Goal: Transaction & Acquisition: Purchase product/service

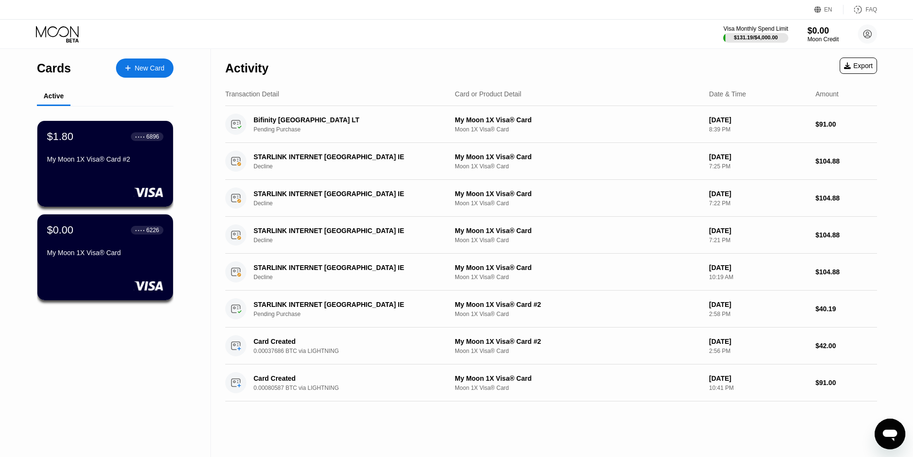
click at [142, 66] on div "New Card" at bounding box center [150, 68] width 30 height 8
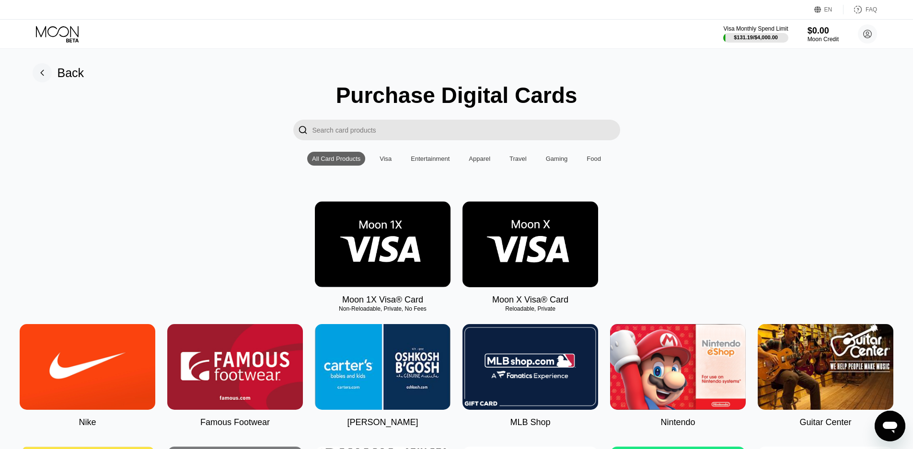
click at [368, 236] on img at bounding box center [383, 245] width 136 height 86
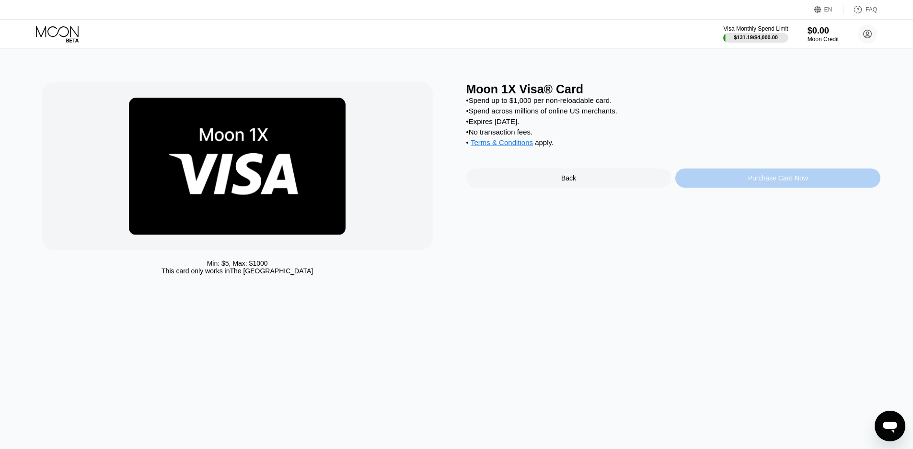
click at [782, 182] on div "Purchase Card Now" at bounding box center [778, 178] width 60 height 8
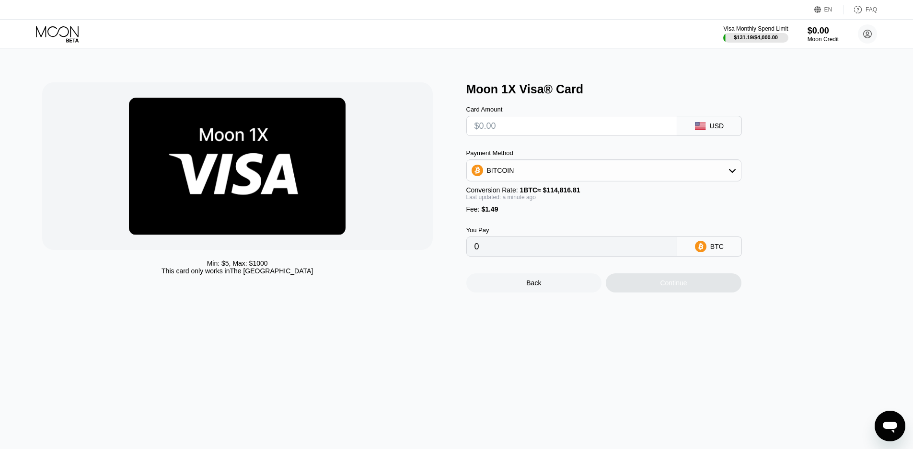
click at [551, 129] on input "text" at bounding box center [571, 125] width 195 height 19
click at [504, 129] on input "text" at bounding box center [571, 125] width 195 height 19
type input "$107"
type input "0.00094490"
type input "$107"
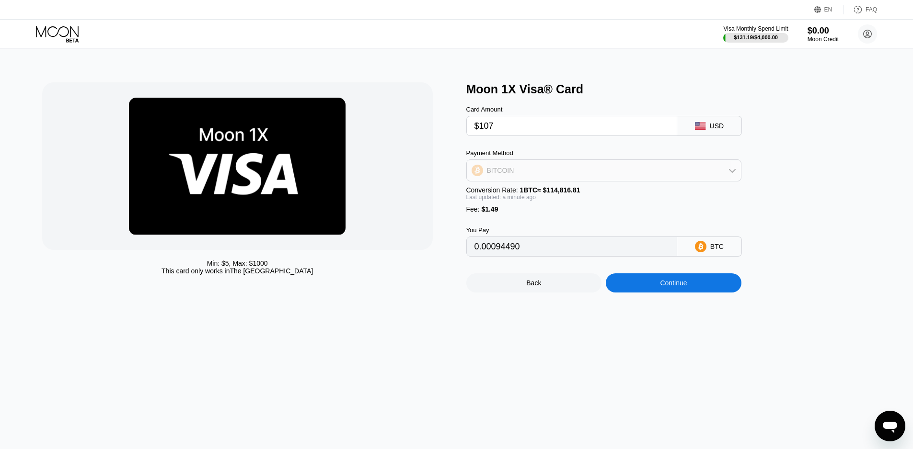
click at [635, 174] on div "BITCOIN" at bounding box center [604, 170] width 274 height 19
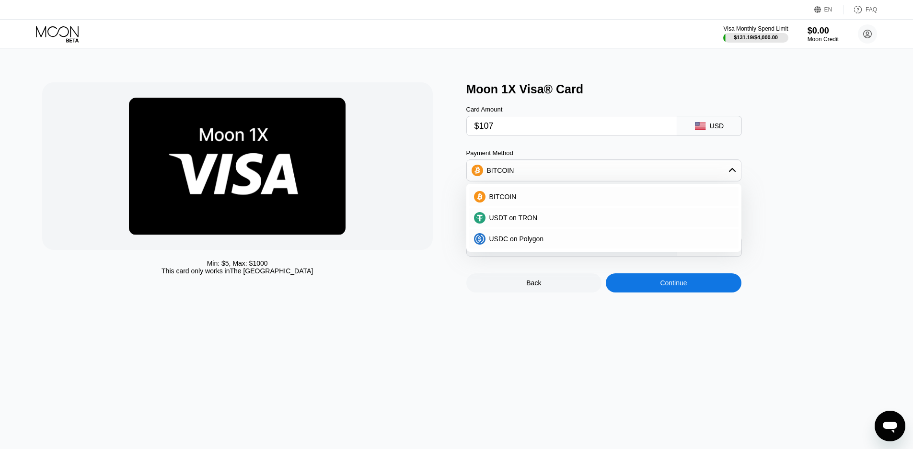
click at [790, 171] on div "Moon 1X Visa® Card Card Amount $107 USD Payment Method BITCOIN BITCOIN USDT on …" at bounding box center [673, 187] width 414 height 210
click at [700, 375] on div "Min: $ 5 , Max: $ 1000 This card only works in The United States Moon 1X Visa® …" at bounding box center [457, 249] width 920 height 401
click at [675, 408] on div "Min: $ 5 , Max: $ 1000 This card only works in The United States Moon 1X Visa® …" at bounding box center [457, 249] width 920 height 401
click at [495, 201] on span "BITCOIN" at bounding box center [502, 197] width 27 height 8
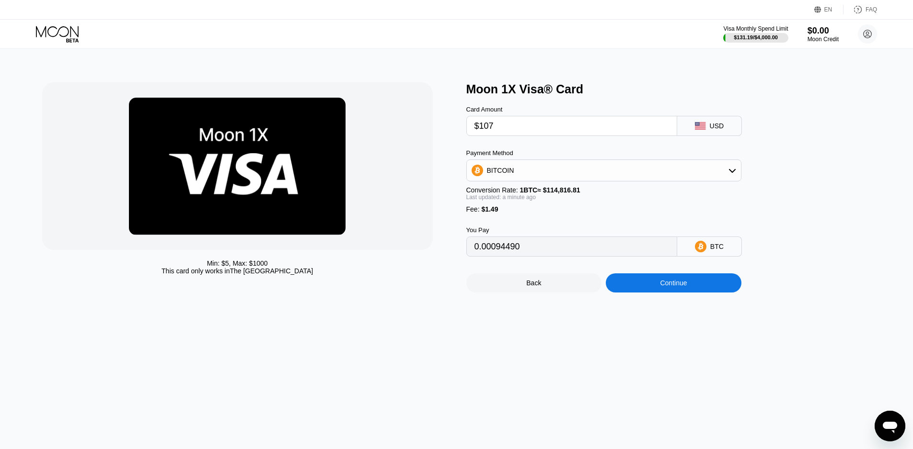
click at [668, 287] on div "Continue" at bounding box center [673, 283] width 27 height 8
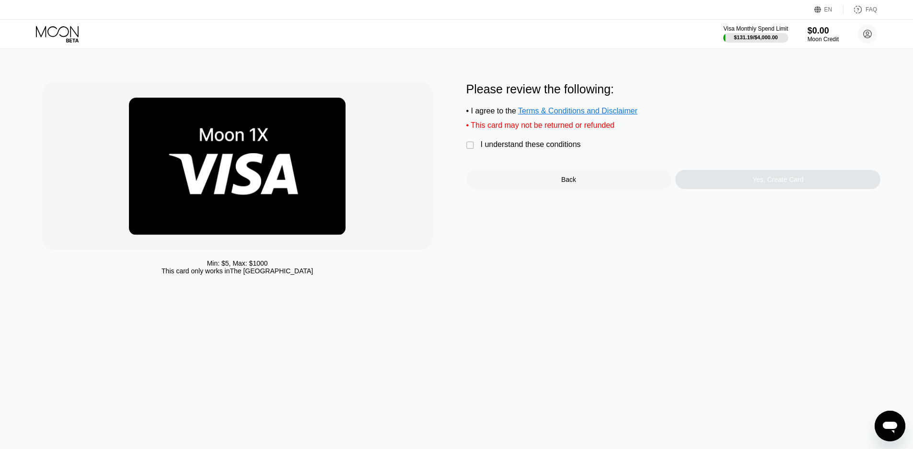
click at [469, 149] on div "" at bounding box center [471, 146] width 10 height 10
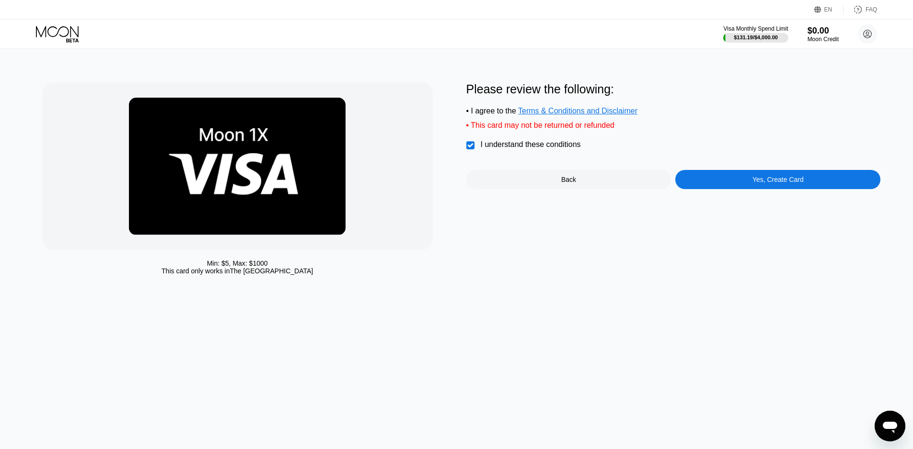
click at [740, 183] on div "Yes, Create Card" at bounding box center [777, 179] width 205 height 19
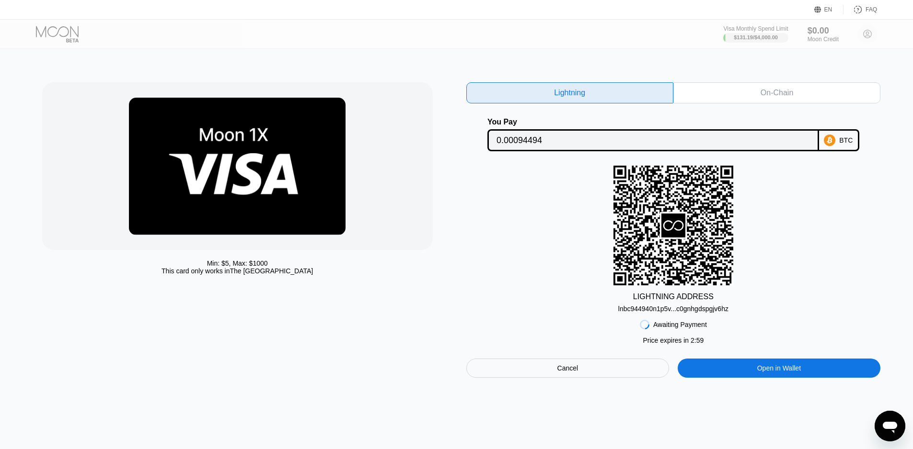
click at [575, 93] on div "Lightning" at bounding box center [569, 93] width 31 height 10
click at [676, 309] on div "lnbc944940n1p5v...c0gnhgdspgjv6hz" at bounding box center [673, 309] width 110 height 8
click at [562, 373] on div "Cancel" at bounding box center [567, 368] width 21 height 9
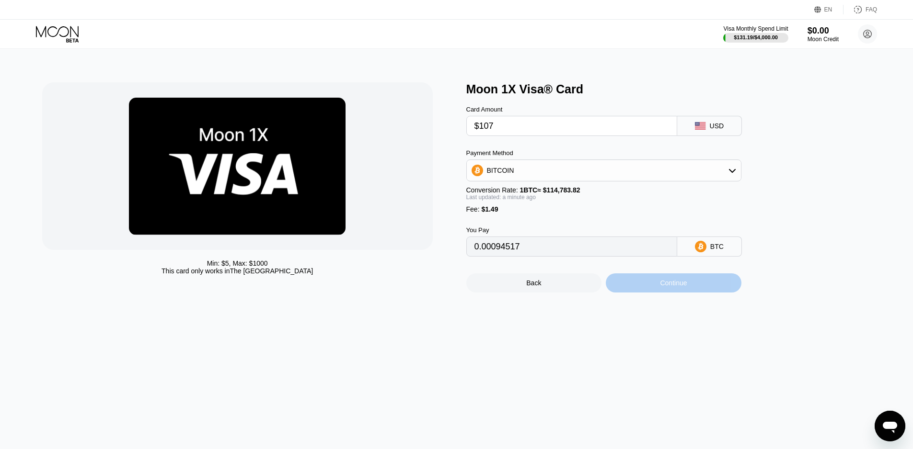
click at [654, 291] on div "Continue" at bounding box center [674, 283] width 136 height 19
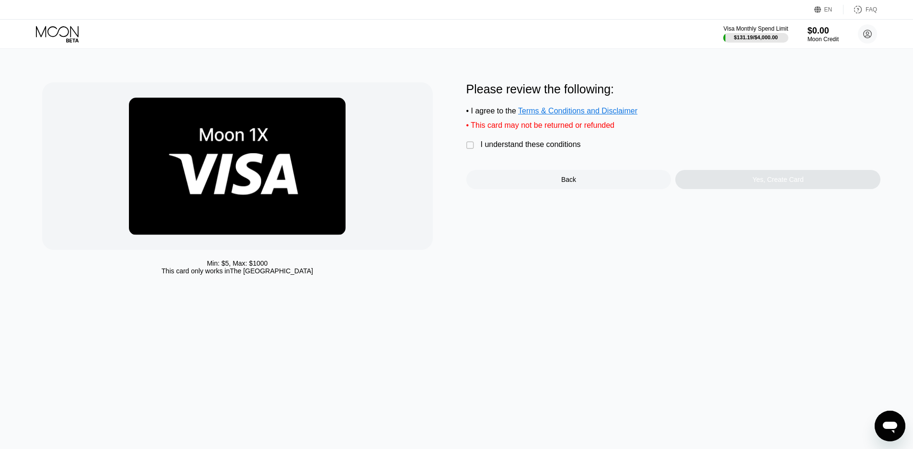
click at [467, 150] on div "" at bounding box center [471, 146] width 10 height 10
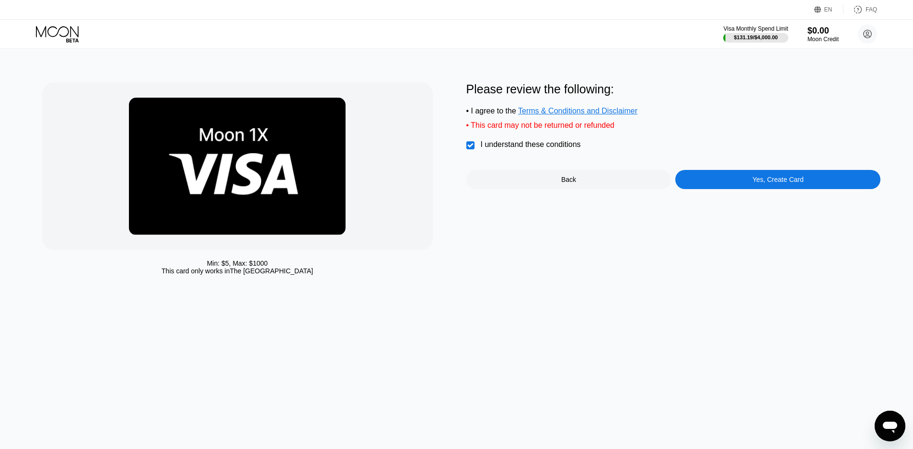
click at [782, 183] on div "Yes, Create Card" at bounding box center [777, 180] width 51 height 8
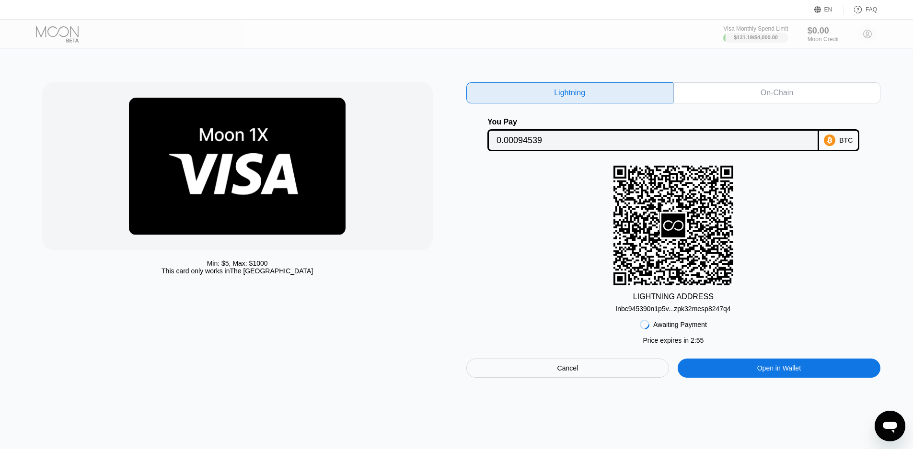
click at [681, 313] on div "lnbc945390n1p5v...zpk32mesp8247q4" at bounding box center [673, 309] width 115 height 8
click at [678, 313] on div "lnbc945390n1p5v...zpk32mesp8247q4" at bounding box center [673, 309] width 115 height 8
click at [621, 369] on div "Cancel" at bounding box center [567, 368] width 203 height 19
click at [621, 369] on div "Cards New Card Active $1.80 ● ● ● ● 6896 My Moon 1X Visa® Card #2 $0.00 ● ● ● ●…" at bounding box center [456, 224] width 913 height 449
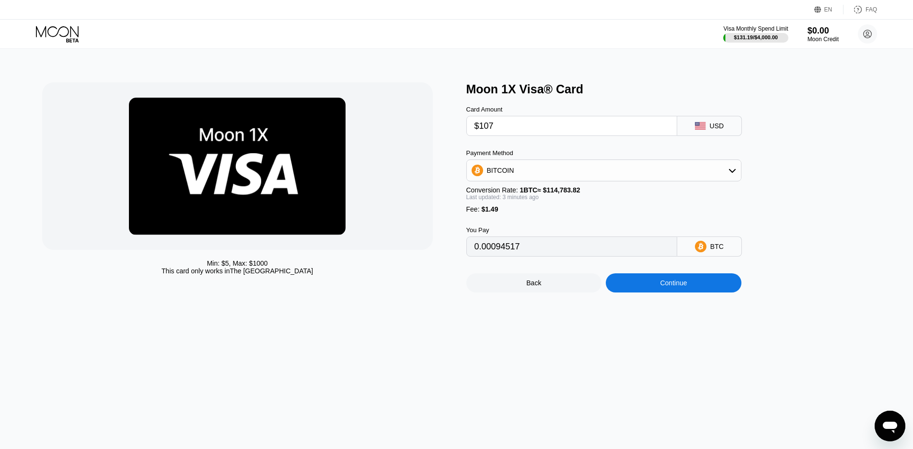
click at [665, 287] on div "Continue" at bounding box center [673, 283] width 27 height 8
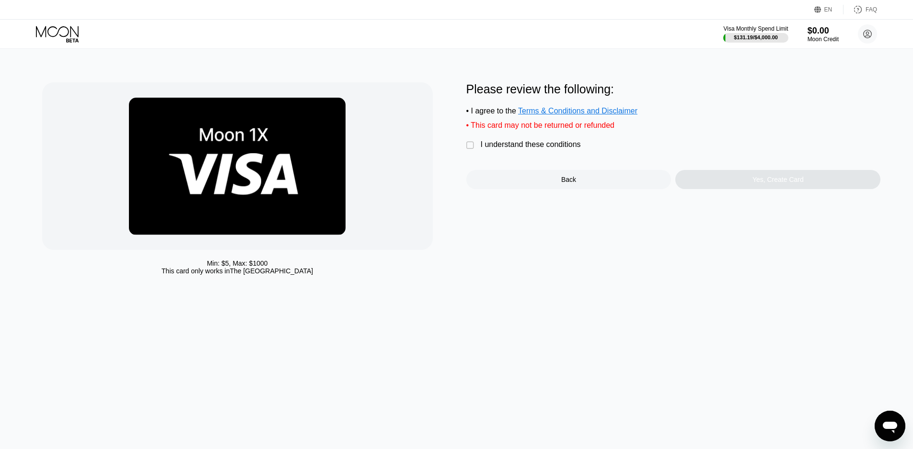
click at [473, 149] on div "" at bounding box center [471, 146] width 10 height 10
click at [523, 149] on div "I understand these conditions" at bounding box center [531, 144] width 100 height 9
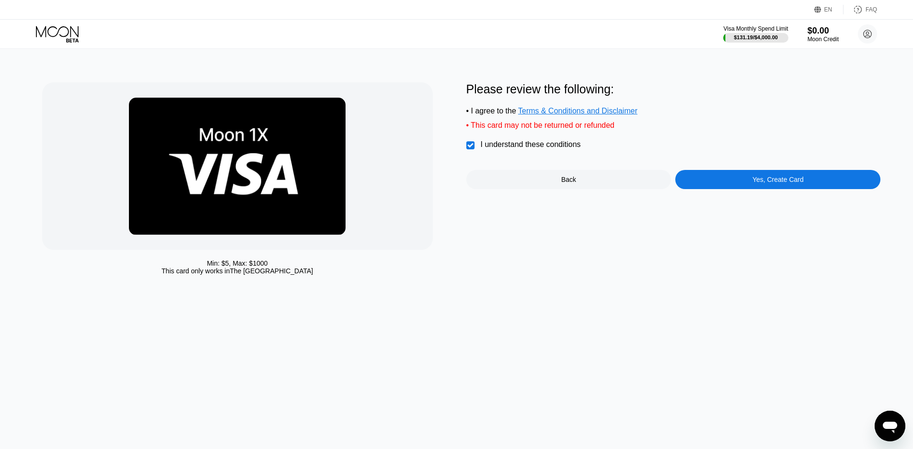
click at [736, 185] on div "Yes, Create Card" at bounding box center [777, 179] width 205 height 19
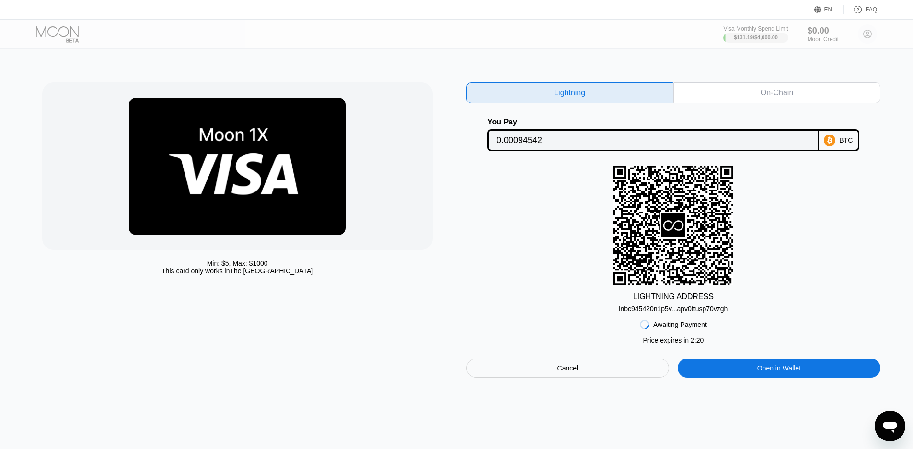
click at [692, 313] on div "lnbc945420n1p5v...apv0ftusp70vzgh" at bounding box center [672, 309] width 109 height 8
click at [689, 310] on div "lnbc945420n1p5v...apv0ftusp70vzgh" at bounding box center [672, 309] width 109 height 8
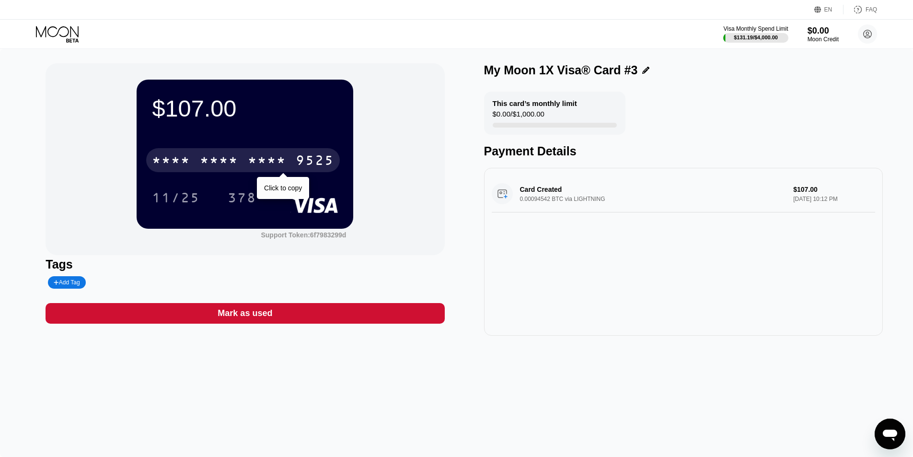
click at [248, 160] on div "* * * * * * * * * * * * 9525" at bounding box center [243, 160] width 194 height 24
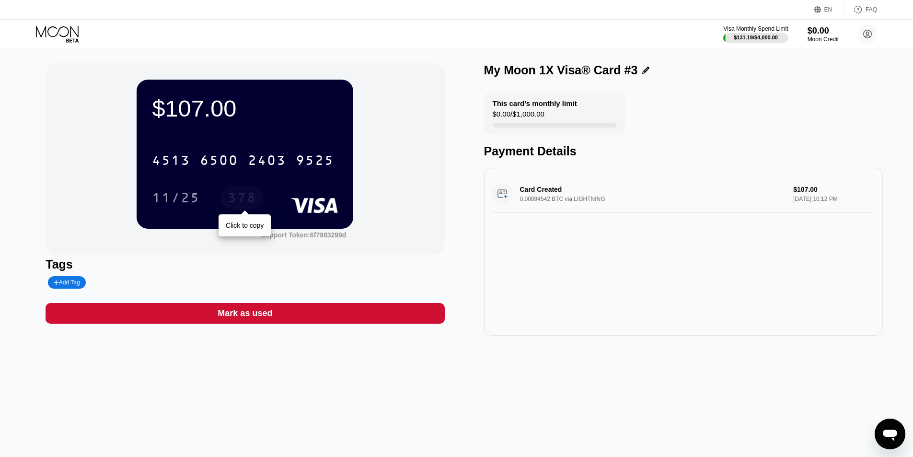
click at [239, 203] on div "378" at bounding box center [242, 198] width 29 height 15
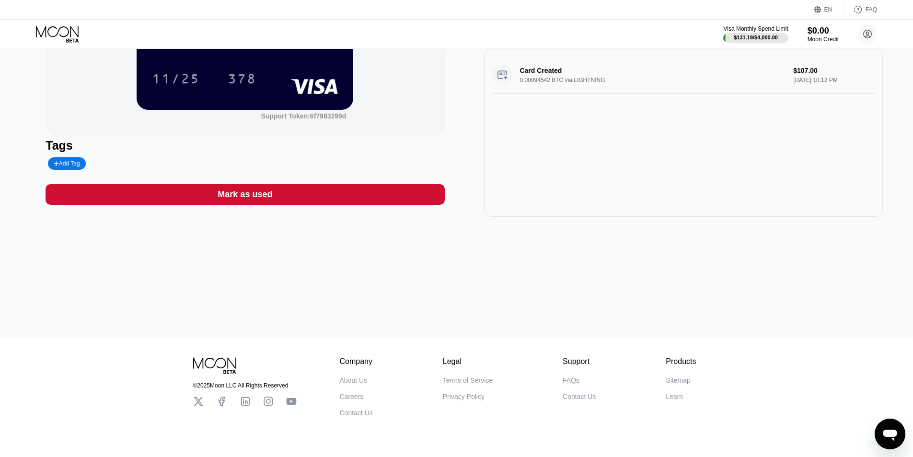
scroll to position [96, 0]
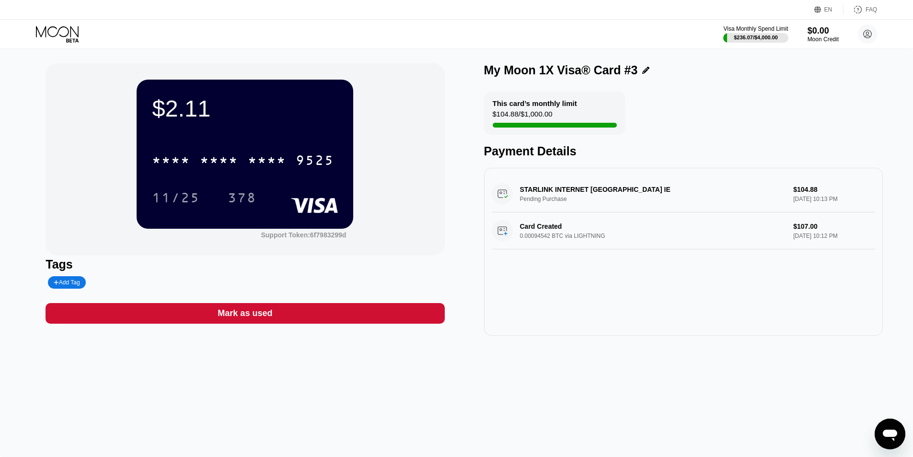
click at [55, 27] on icon at bounding box center [57, 31] width 43 height 11
